Goal: Register for event/course

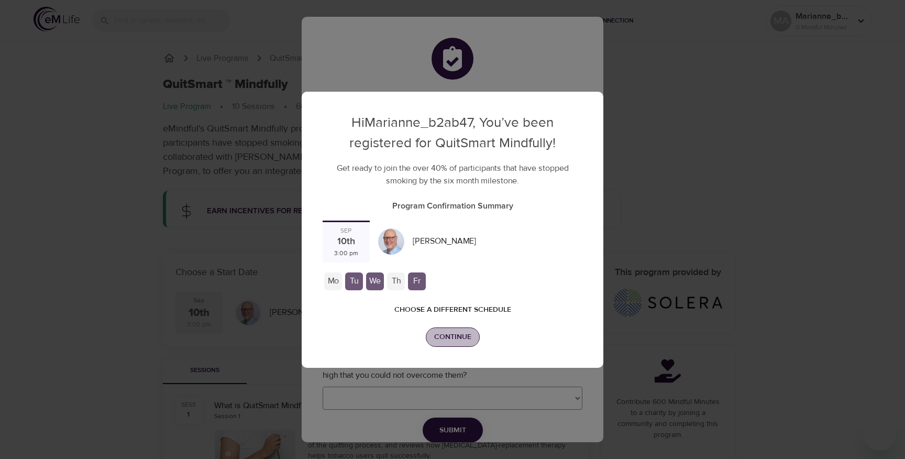
click at [457, 330] on span "Continue" at bounding box center [452, 336] width 37 height 13
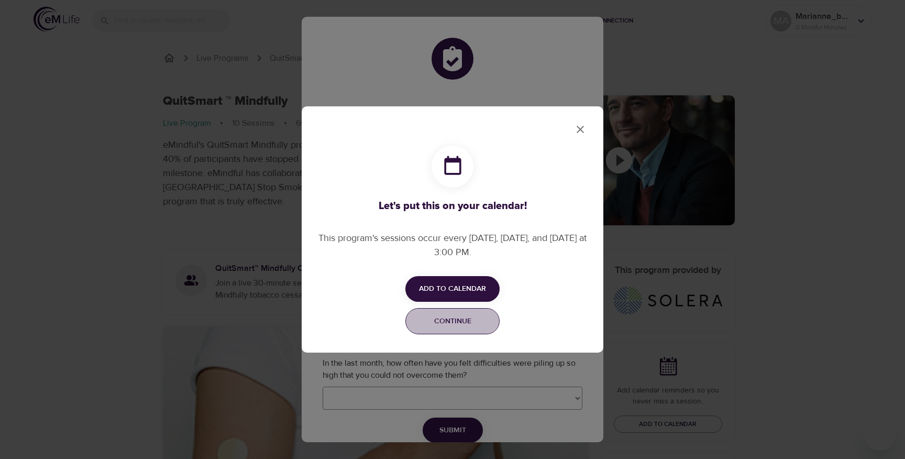
click at [441, 315] on span "Continue" at bounding box center [452, 321] width 81 height 13
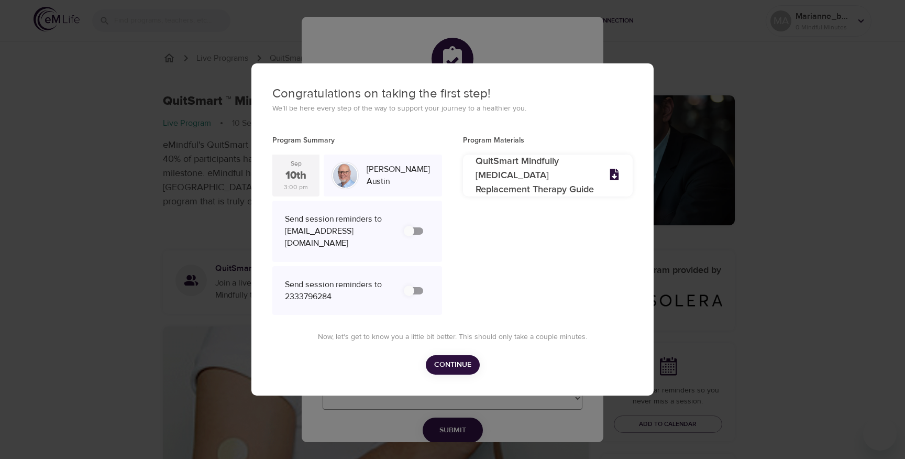
checkbox input "true"
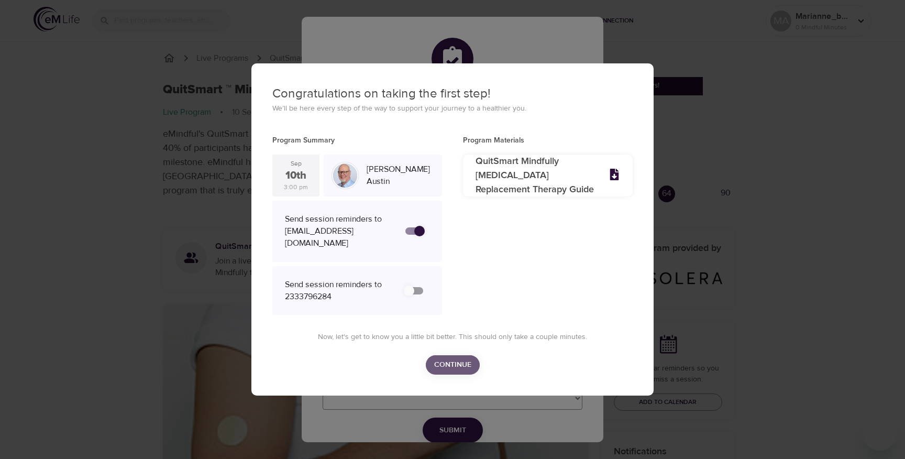
click at [451, 371] on span "Continue" at bounding box center [452, 364] width 37 height 13
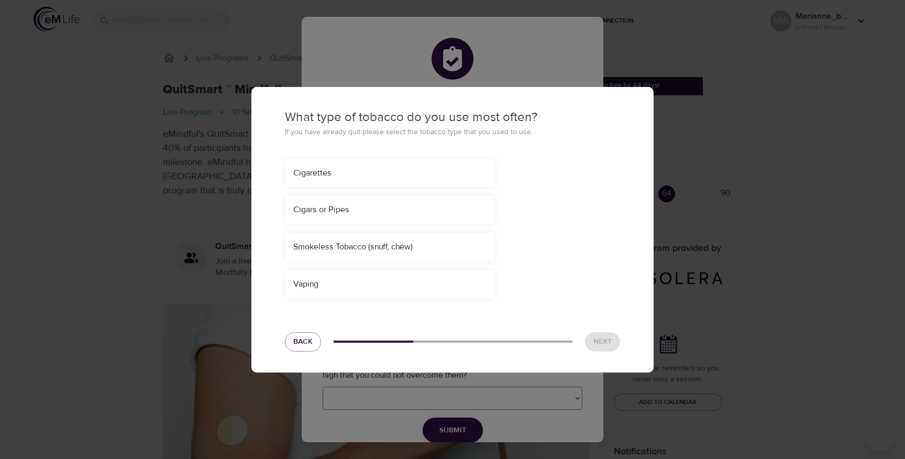
click at [331, 175] on div "Cigarettes" at bounding box center [389, 173] width 193 height 12
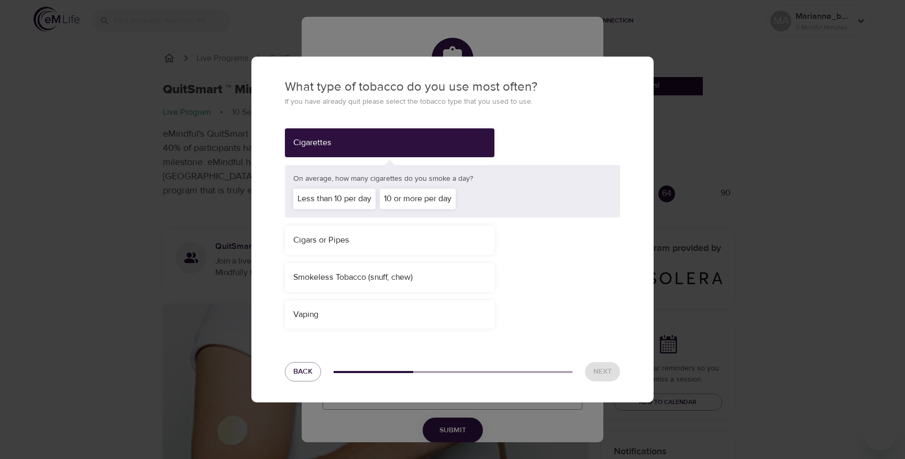
click at [386, 197] on div "10 or more per day" at bounding box center [418, 199] width 76 height 20
click at [610, 372] on span "Next" at bounding box center [602, 371] width 18 height 13
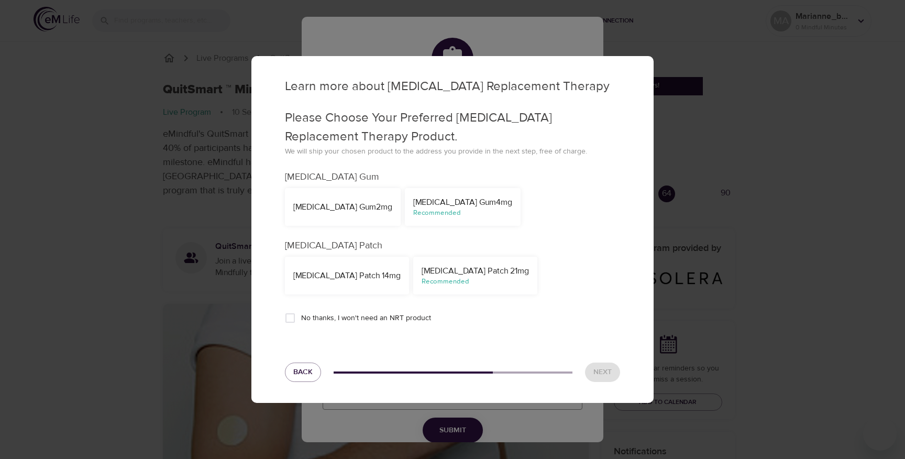
click at [415, 210] on div "Recommended" at bounding box center [462, 213] width 99 height 10
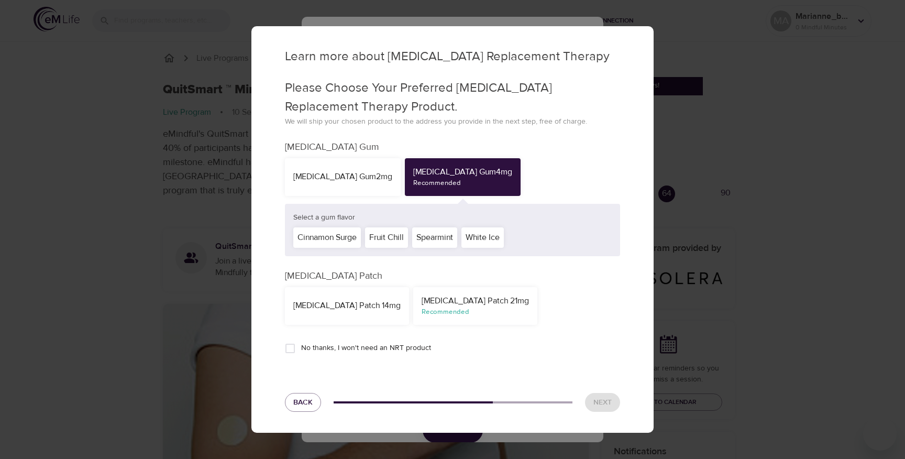
click at [605, 406] on div "Next" at bounding box center [603, 402] width 48 height 32
click at [483, 241] on div "White Ice" at bounding box center [482, 237] width 42 height 20
click at [616, 401] on button "Next" at bounding box center [602, 402] width 35 height 19
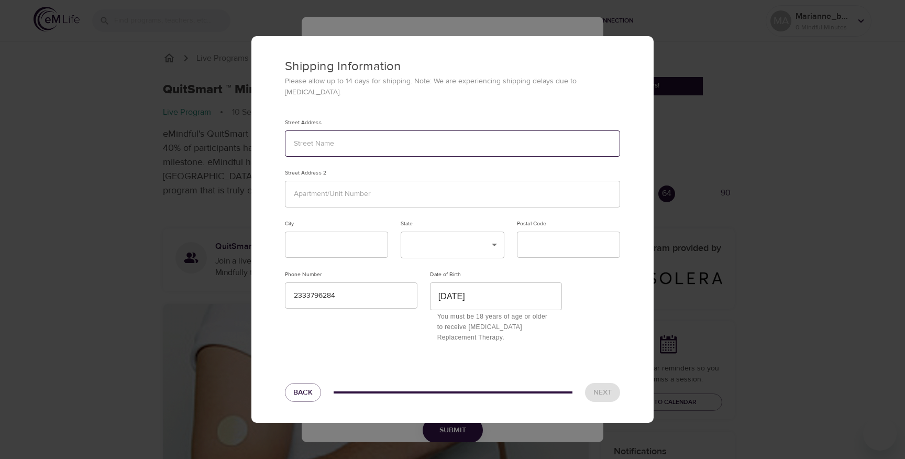
click at [389, 141] on input "text" at bounding box center [452, 143] width 335 height 27
type input "123"
click at [360, 194] on input "text" at bounding box center [452, 194] width 335 height 27
type input "123"
click at [337, 231] on input "text" at bounding box center [336, 244] width 103 height 27
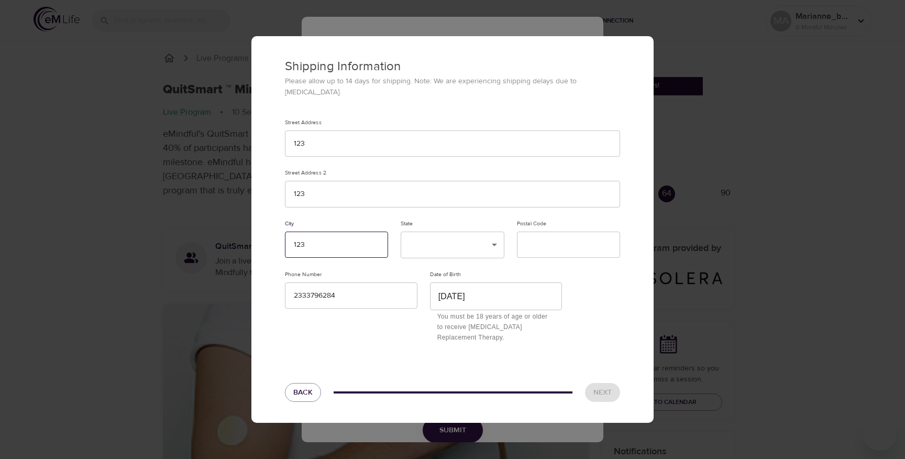
type input "123"
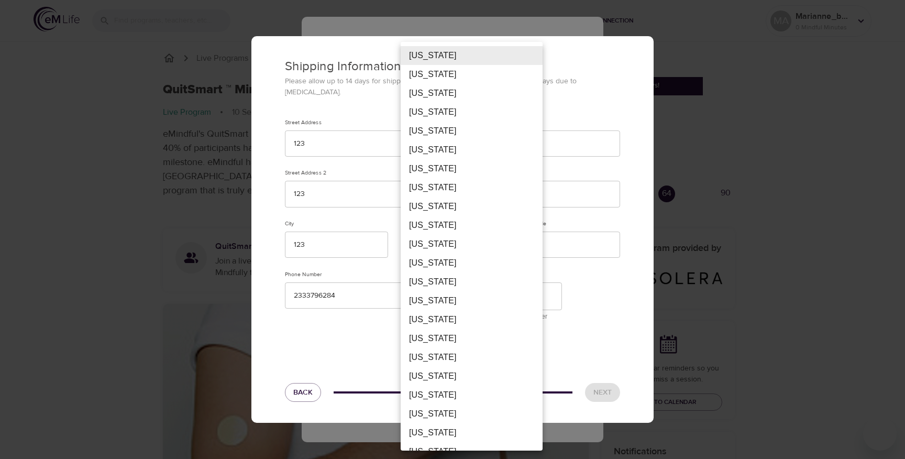
click at [457, 249] on li "Federated States Of Micronesia" at bounding box center [472, 244] width 142 height 19
type input "FM"
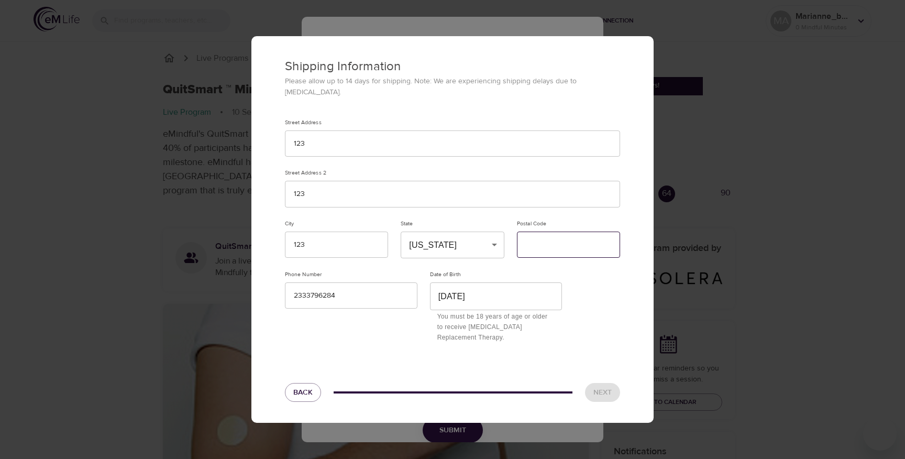
click at [554, 240] on input "text" at bounding box center [568, 244] width 103 height 27
type input "12333"
click at [610, 386] on span "Next" at bounding box center [602, 392] width 18 height 13
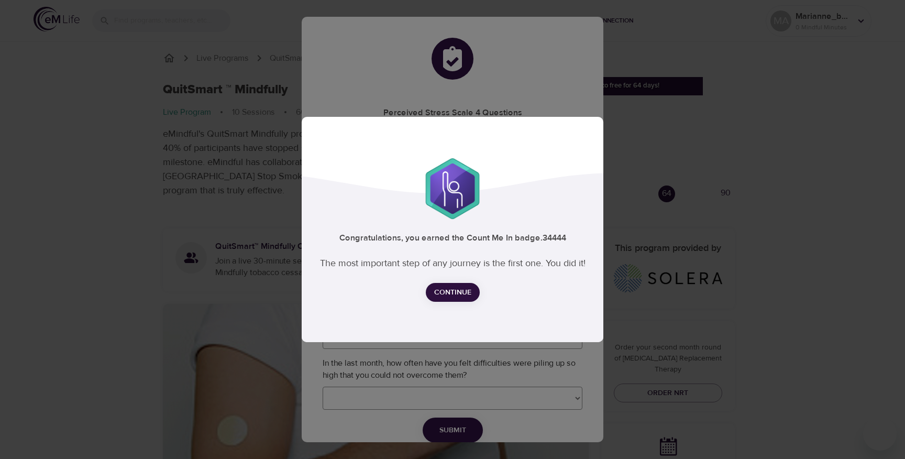
click at [460, 288] on span "Continue" at bounding box center [452, 292] width 37 height 13
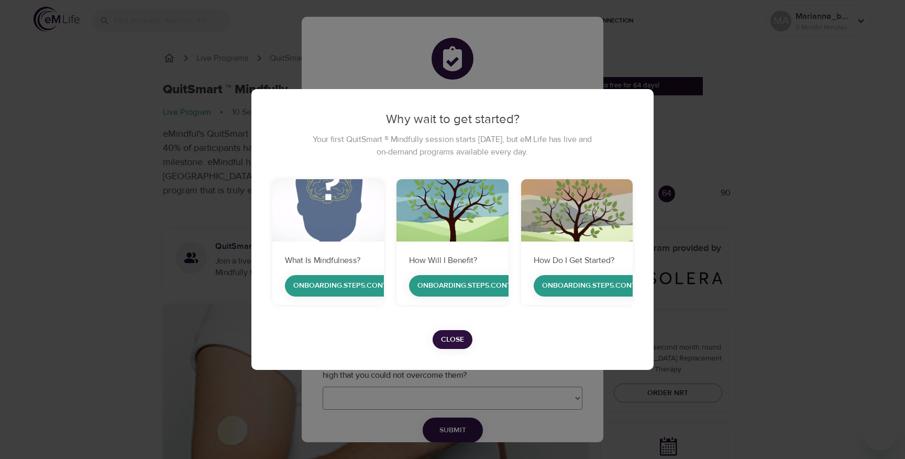
click at [454, 339] on span "Close" at bounding box center [452, 339] width 23 height 13
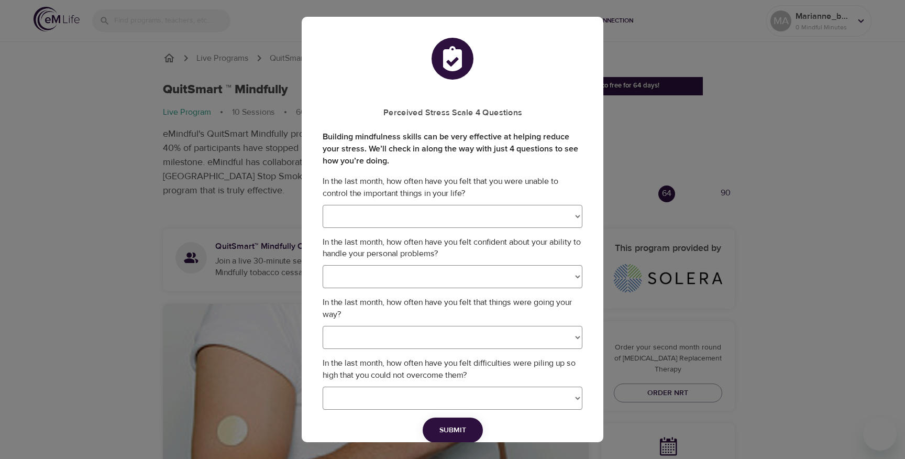
click at [443, 209] on select "Never Almost Never Sometimes Fairly Often Very Often" at bounding box center [453, 216] width 260 height 23
select select "0"
click at [384, 274] on select "Never Almost Never Sometimes Fairly Often Very Often" at bounding box center [453, 276] width 260 height 23
select select "2"
click at [378, 341] on select "Never Almost Never Sometimes Fairly Often Very Often" at bounding box center [453, 337] width 260 height 23
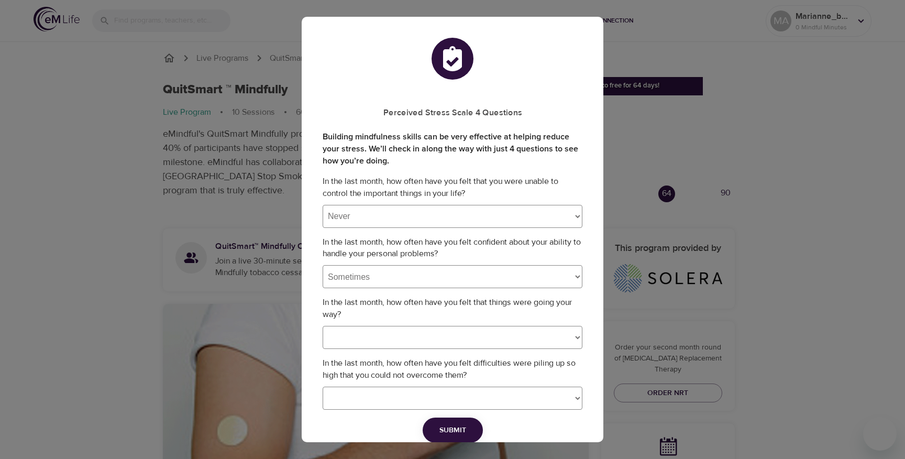
select select "1"
click at [367, 393] on select "Never Almost Never Sometimes Fairly Often Very Often" at bounding box center [453, 397] width 260 height 23
select select "0"
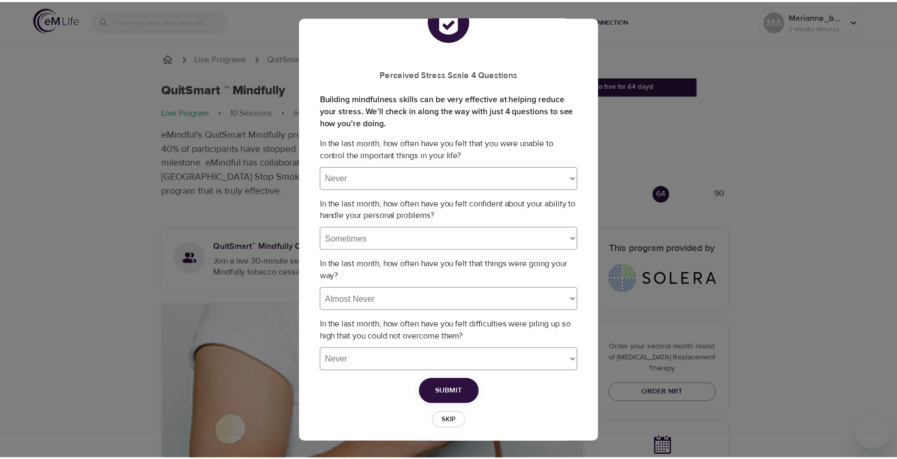
scroll to position [46, 0]
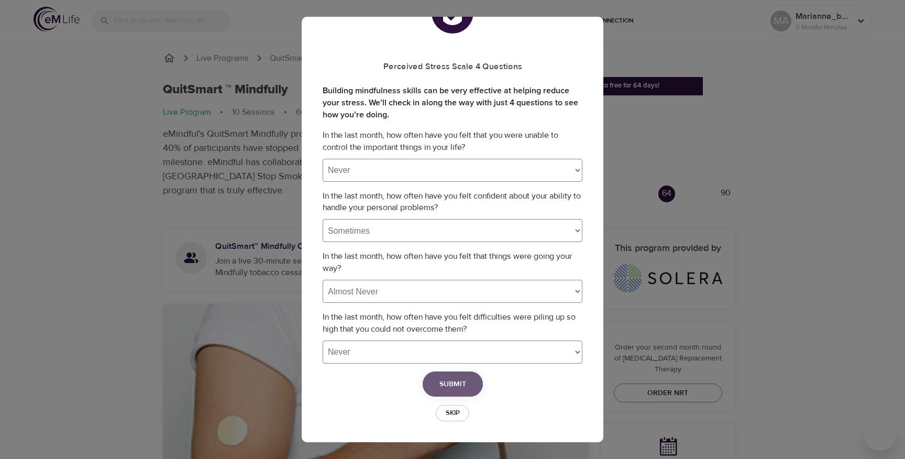
click at [456, 386] on span "Submit" at bounding box center [452, 384] width 27 height 13
select select
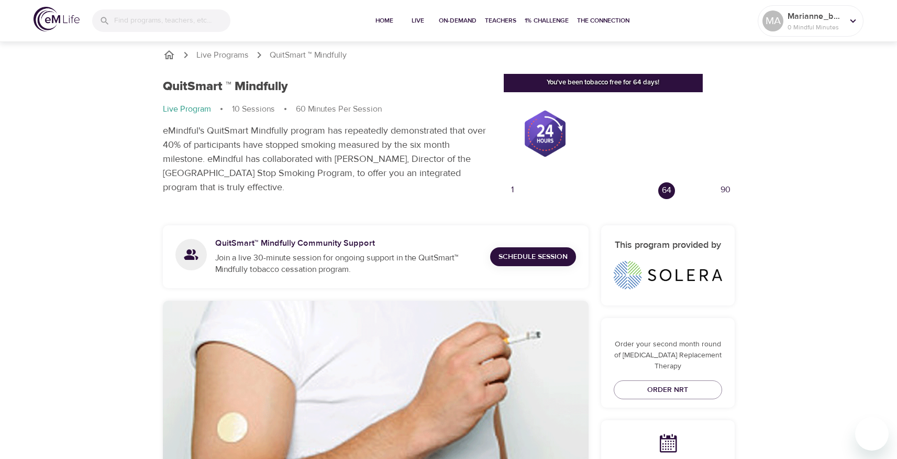
scroll to position [0, 0]
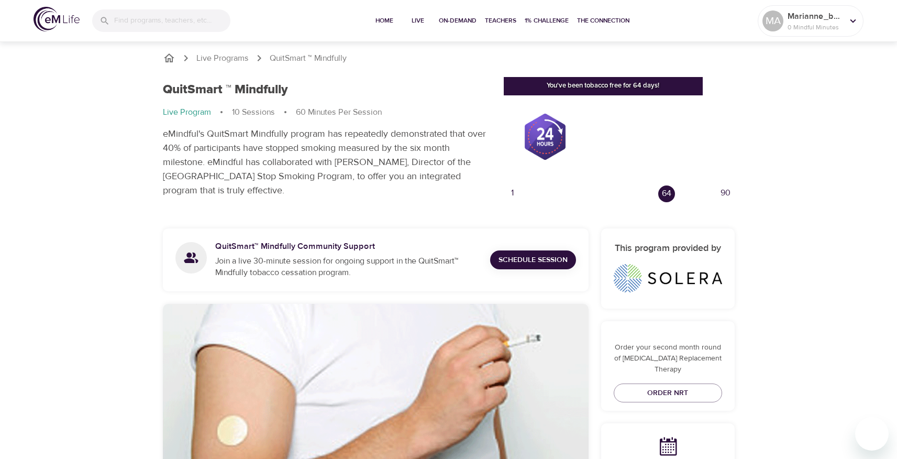
click at [520, 258] on span "Schedule Session" at bounding box center [533, 259] width 69 height 13
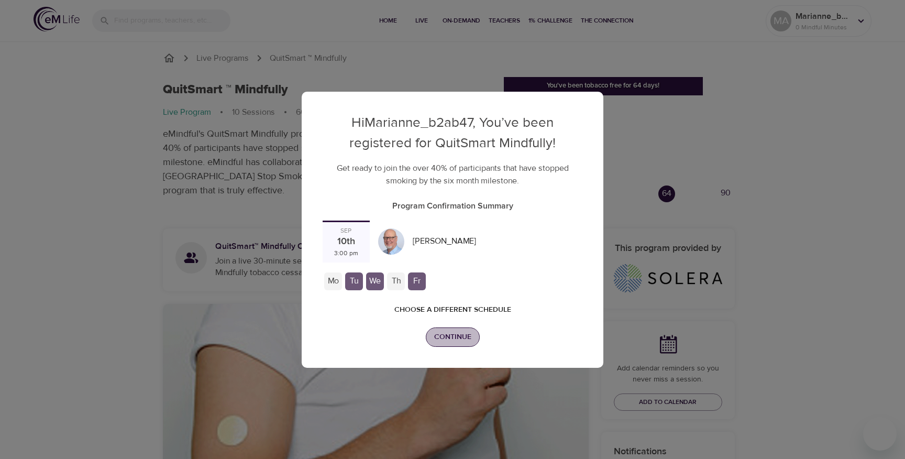
click at [465, 330] on span "Continue" at bounding box center [452, 336] width 37 height 13
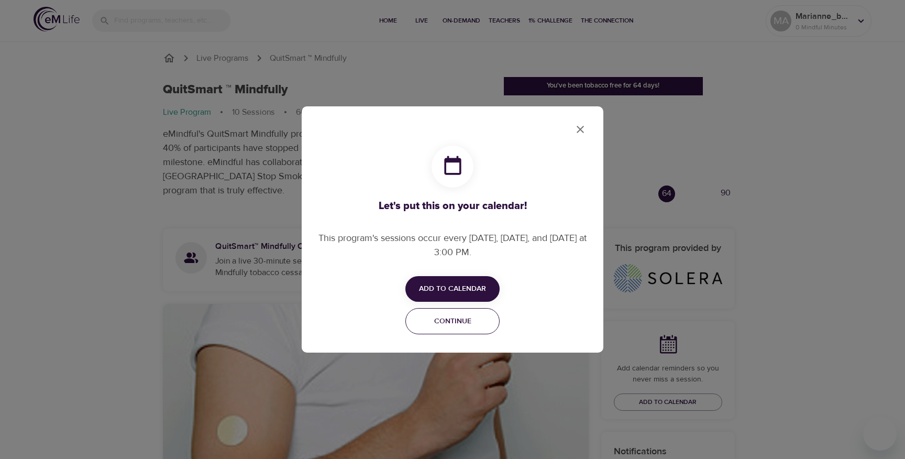
click at [457, 315] on span "Continue" at bounding box center [452, 321] width 81 height 13
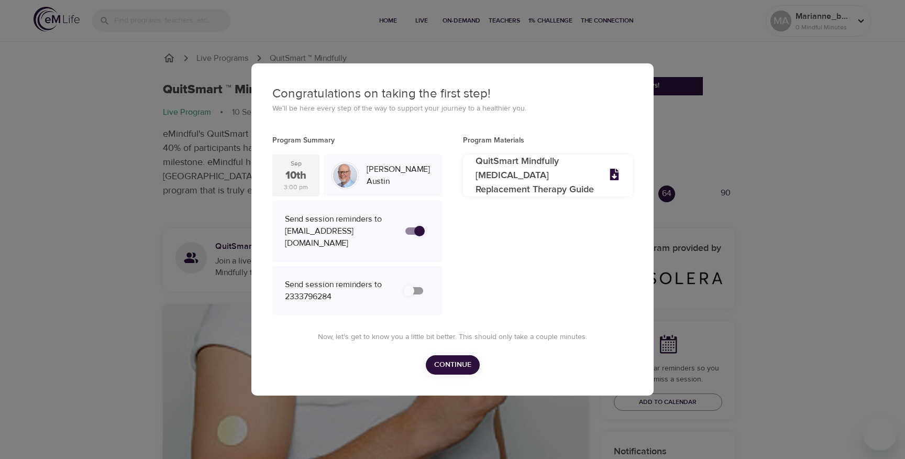
click at [452, 360] on div "Now, let's get to know you a little bit better. This should only take a couple …" at bounding box center [452, 347] width 360 height 56
click at [450, 368] on span "Continue" at bounding box center [452, 364] width 37 height 13
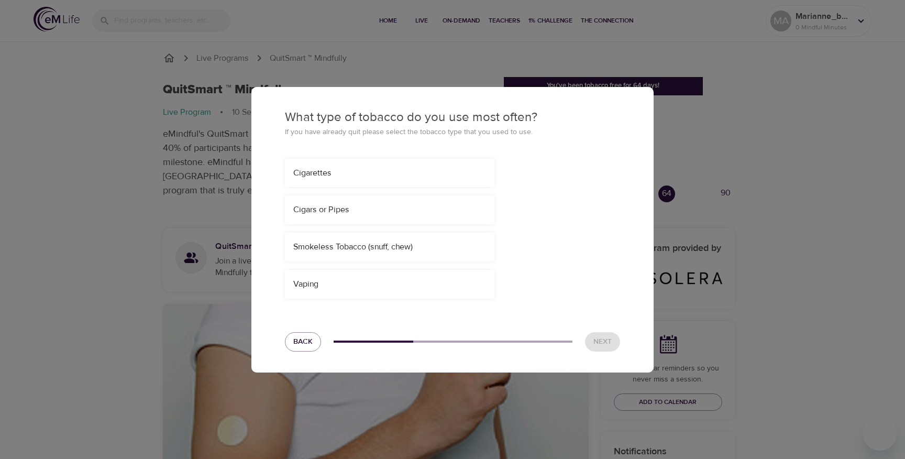
click at [437, 289] on div "Vaping" at bounding box center [389, 284] width 209 height 29
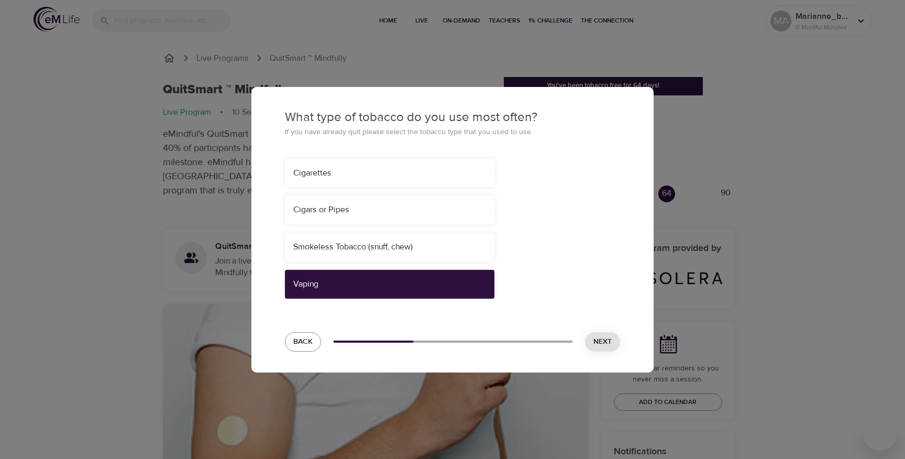
click at [606, 348] on button "Next" at bounding box center [602, 341] width 35 height 19
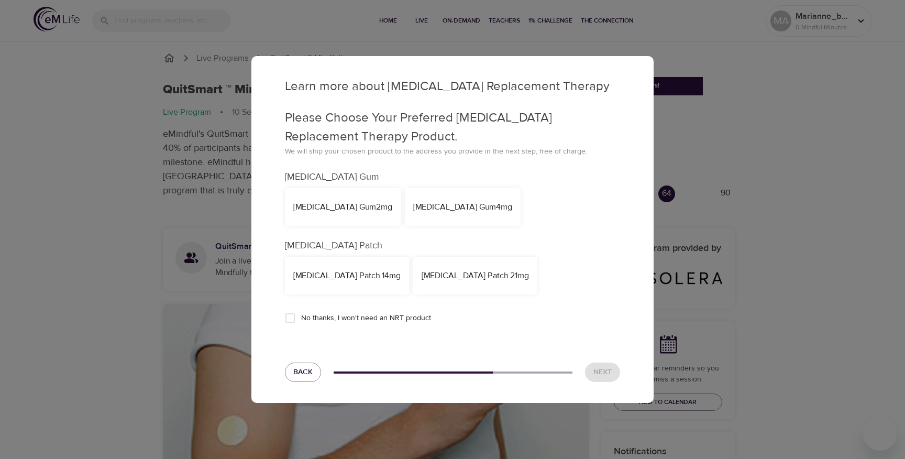
click at [349, 312] on label "No thanks, I won't need an NRT product" at bounding box center [355, 318] width 152 height 22
click at [301, 312] on input "No thanks, I won't need an NRT product" at bounding box center [290, 318] width 22 height 22
checkbox input "true"
click at [592, 369] on button "Next" at bounding box center [602, 371] width 35 height 19
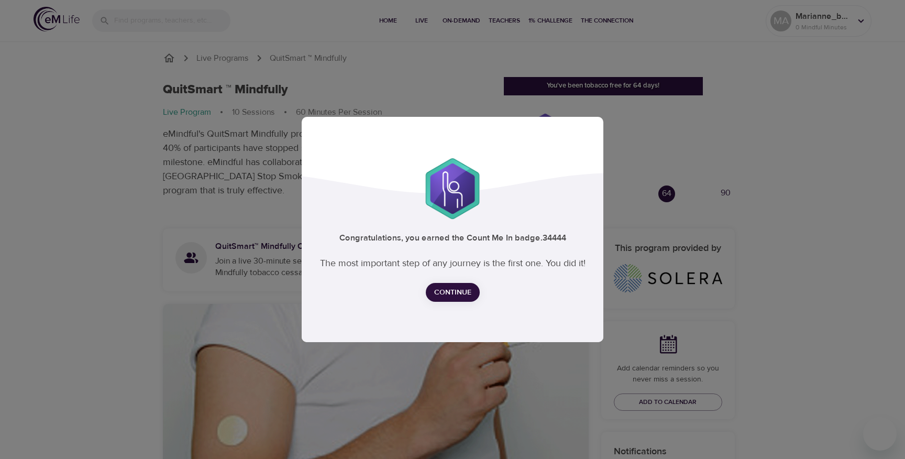
click at [451, 290] on span "Continue" at bounding box center [452, 292] width 37 height 13
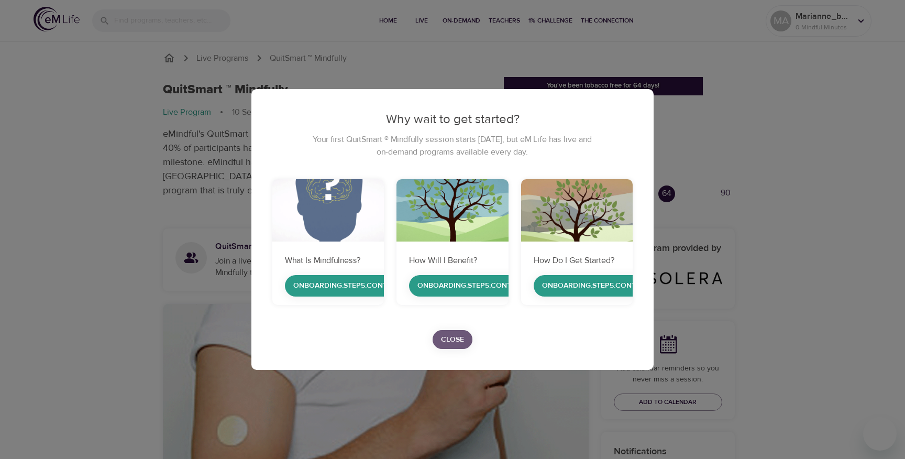
click at [450, 342] on span "Close" at bounding box center [452, 339] width 23 height 13
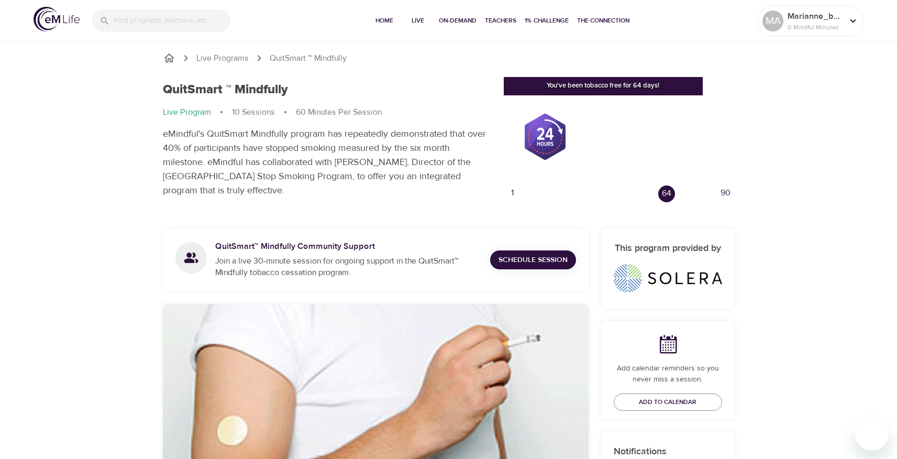
click at [724, 193] on div "90" at bounding box center [726, 193] width 18 height 18
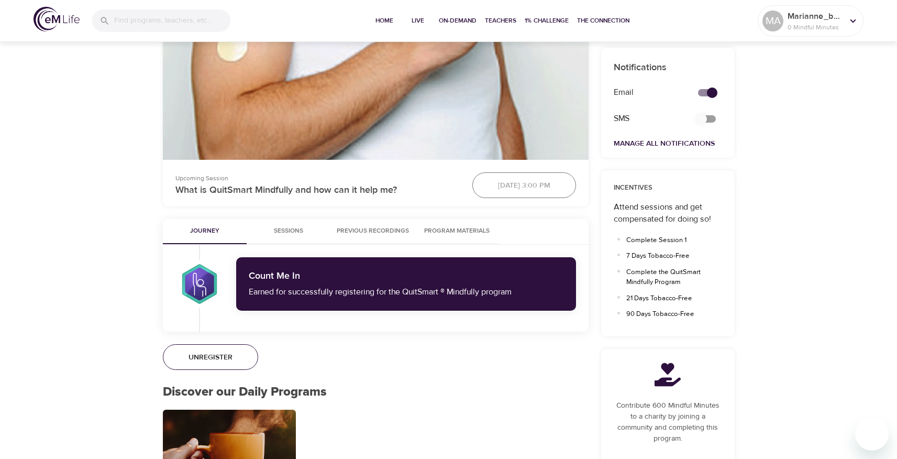
scroll to position [385, 0]
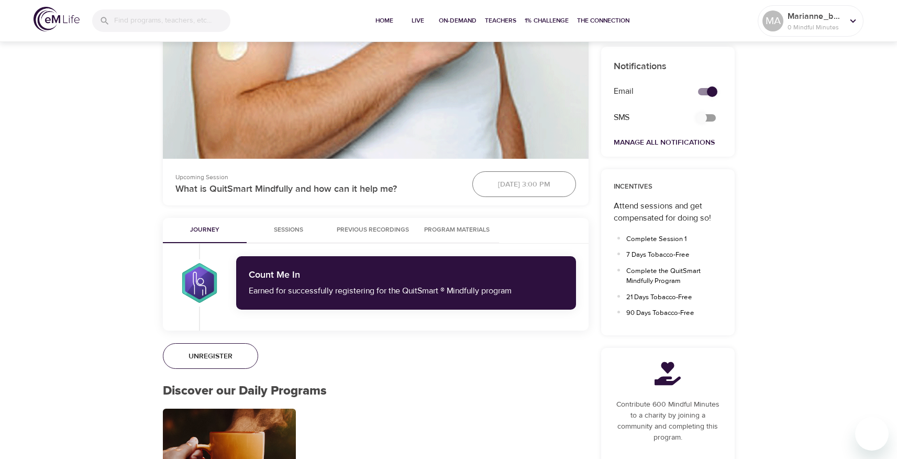
click at [493, 180] on div "[DATE] 3:00 pm" at bounding box center [524, 184] width 116 height 39
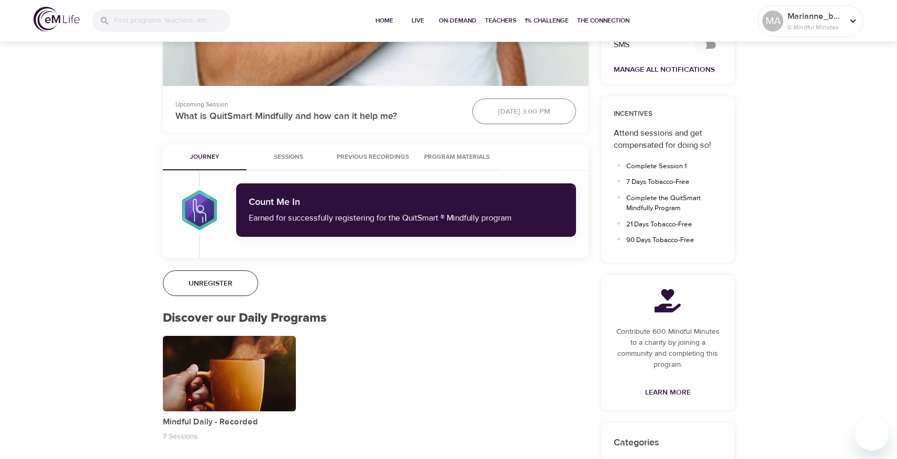
scroll to position [461, 0]
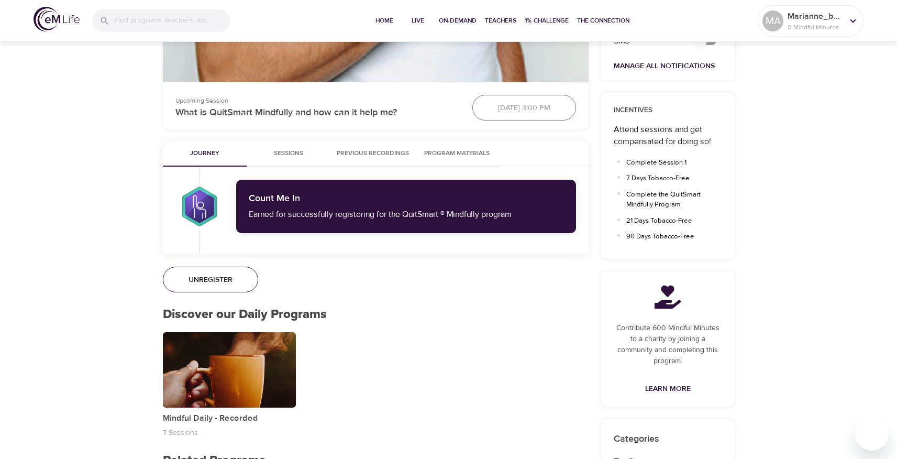
click at [214, 282] on span "Unregister" at bounding box center [211, 279] width 44 height 13
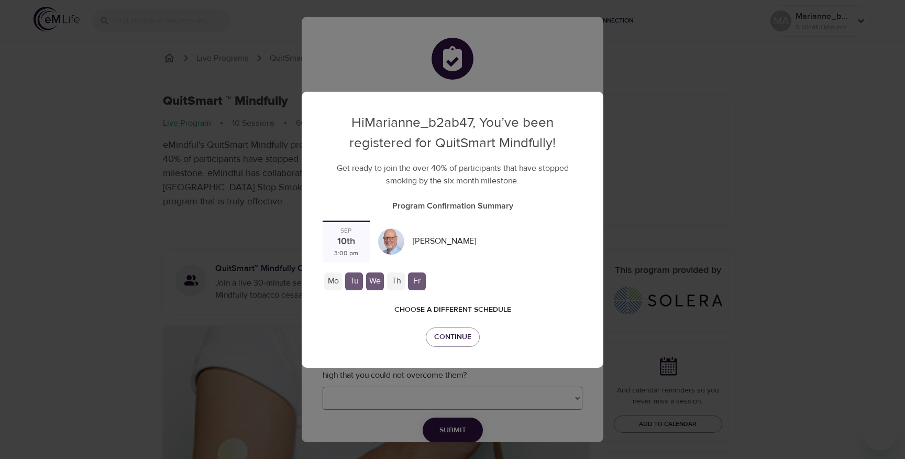
checkbox input "true"
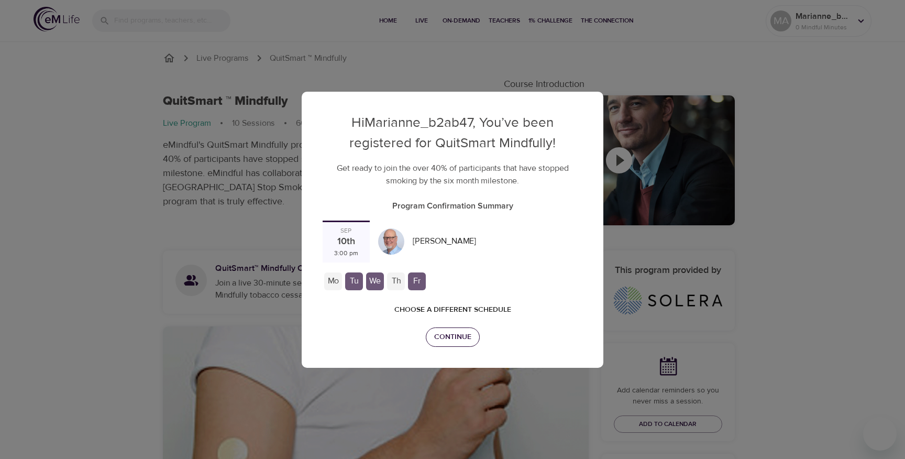
checkbox input "true"
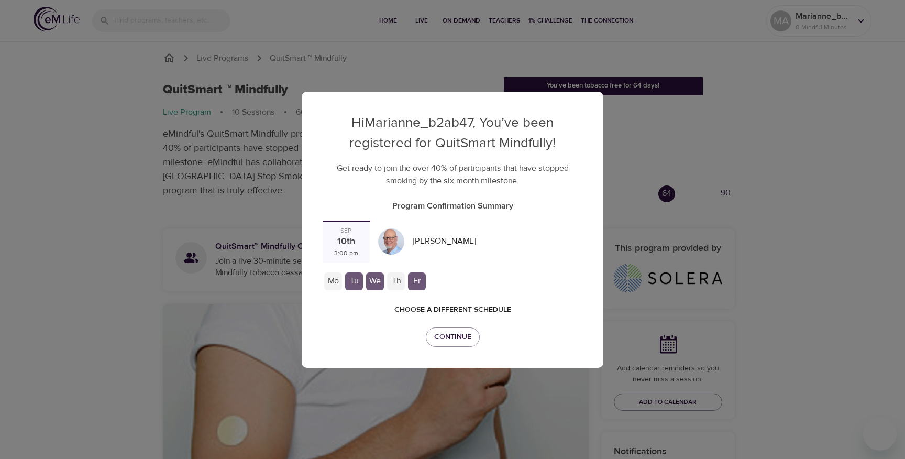
click at [656, 302] on div "Hi Marianne_b2ab47 , You’ve been registered for QuitSmart Mindfully! Get ready …" at bounding box center [452, 229] width 905 height 459
click at [495, 303] on span "Choose a different schedule" at bounding box center [452, 309] width 117 height 13
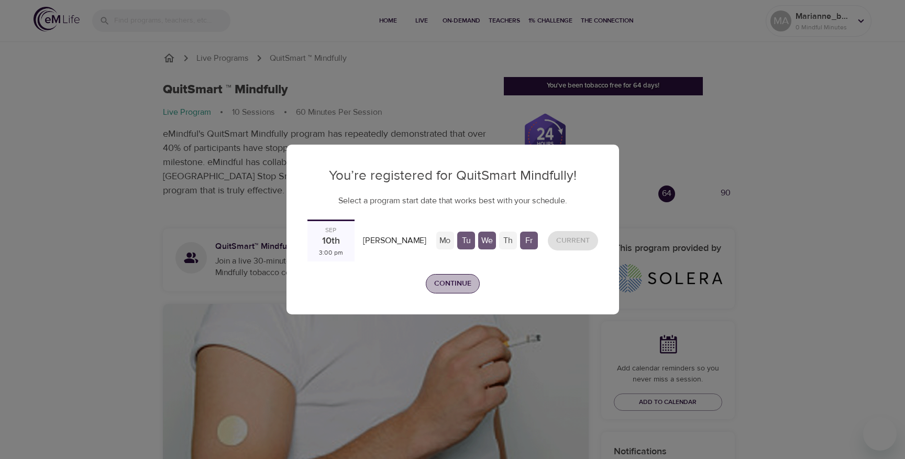
click at [461, 288] on span "Continue" at bounding box center [452, 283] width 37 height 13
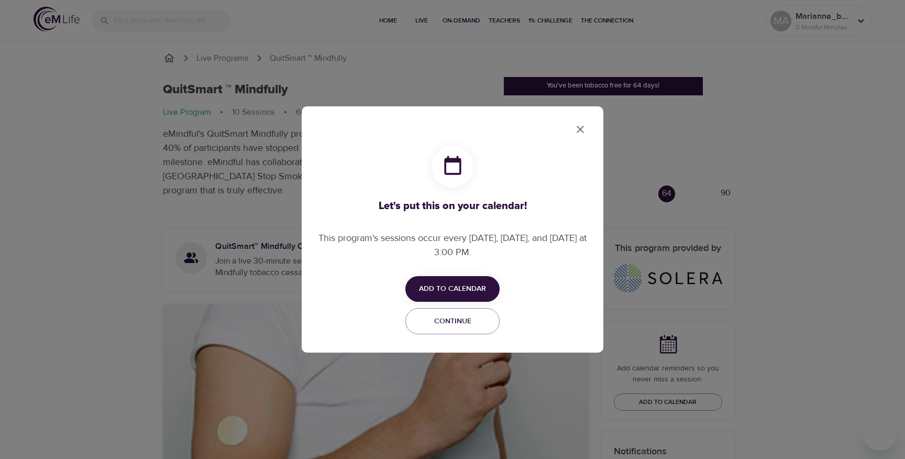
click at [577, 130] on icon "close" at bounding box center [580, 129] width 13 height 13
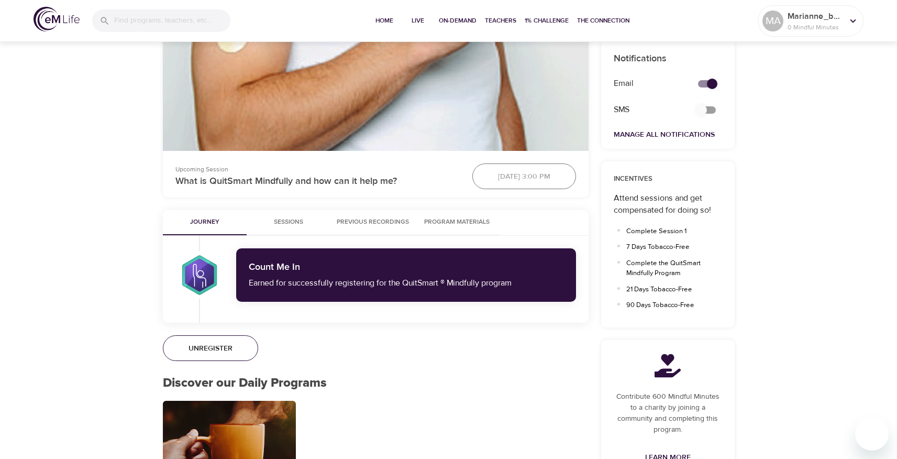
scroll to position [395, 0]
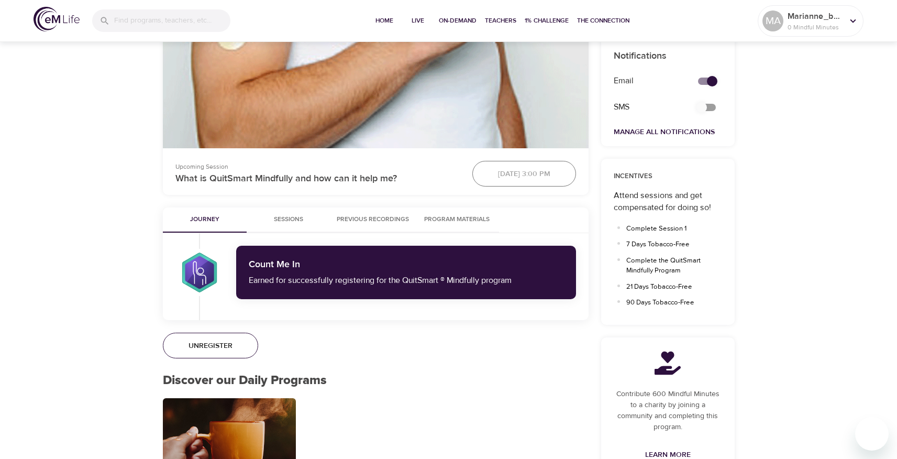
click at [223, 343] on span "Unregister" at bounding box center [211, 345] width 44 height 13
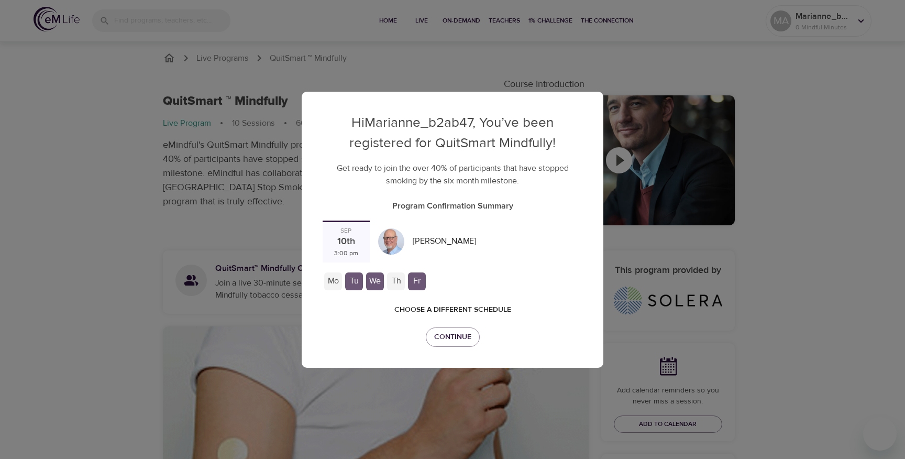
scroll to position [0, 0]
